Goal: Task Accomplishment & Management: Manage account settings

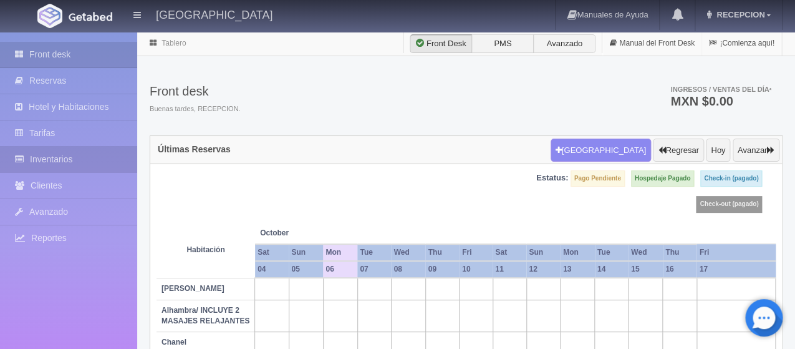
click at [85, 154] on link "Inventarios" at bounding box center [68, 160] width 137 height 26
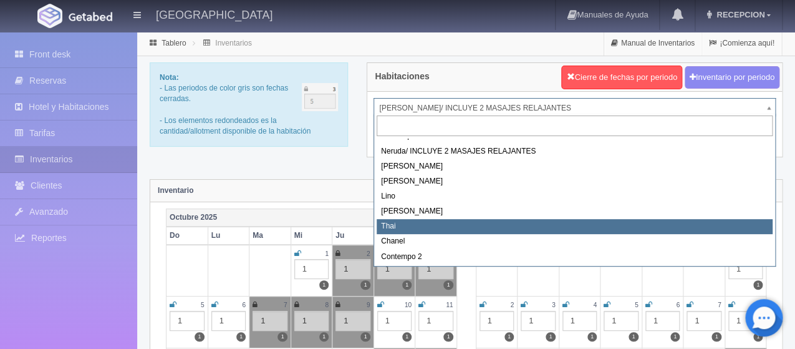
scroll to position [70, 0]
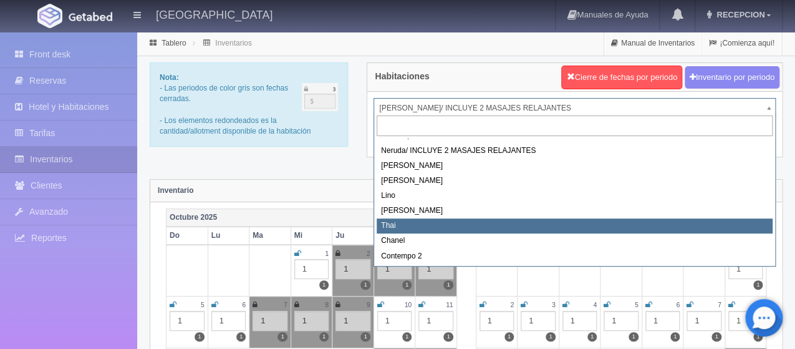
select select "727"
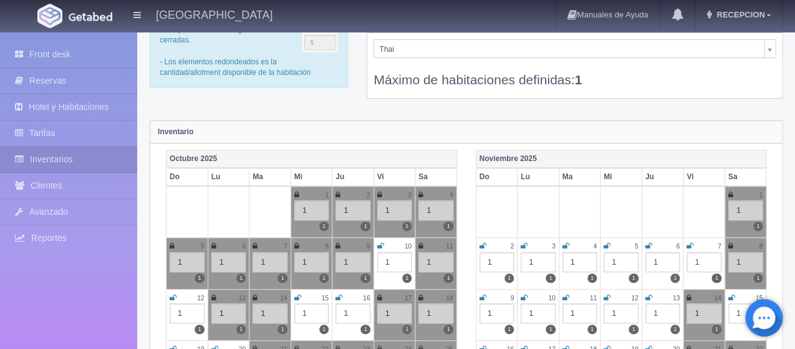
scroll to position [125, 0]
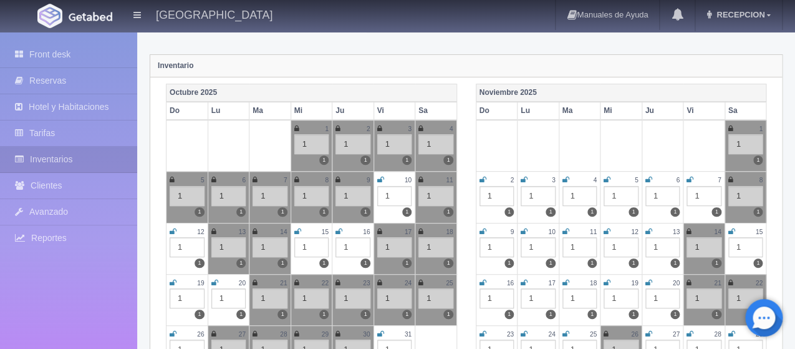
click at [524, 180] on icon at bounding box center [524, 179] width 7 height 7
click at [567, 177] on icon at bounding box center [566, 179] width 7 height 7
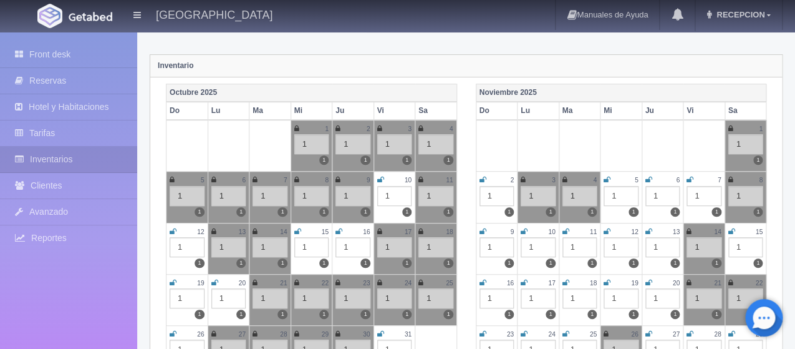
click at [608, 177] on icon at bounding box center [607, 179] width 7 height 7
click at [652, 178] on div "6" at bounding box center [663, 180] width 35 height 11
click at [651, 178] on icon at bounding box center [649, 179] width 7 height 7
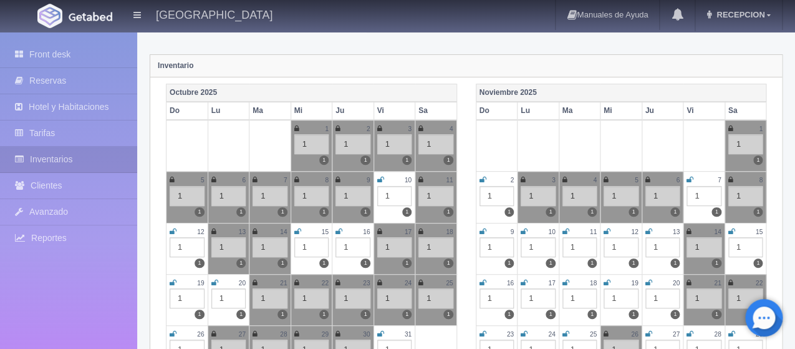
click at [691, 178] on icon at bounding box center [690, 179] width 7 height 7
click at [482, 226] on link at bounding box center [483, 231] width 7 height 11
